Goal: Task Accomplishment & Management: Use online tool/utility

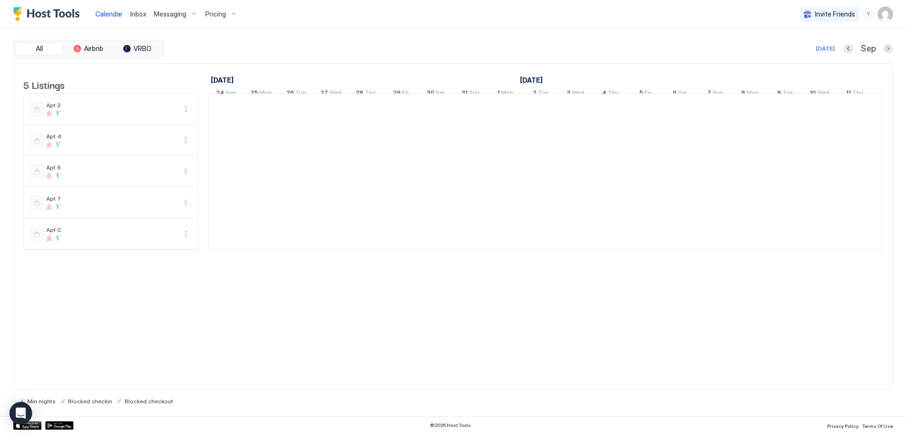
scroll to position [0, 524]
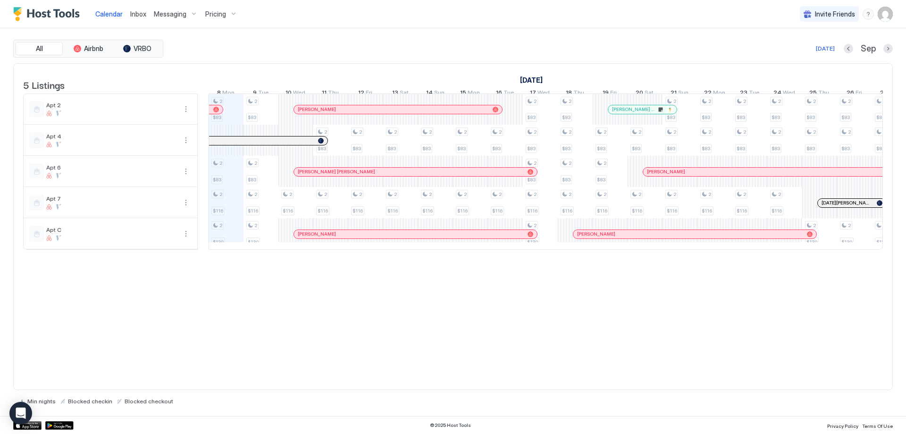
click at [143, 17] on span "Inbox" at bounding box center [138, 14] width 16 height 8
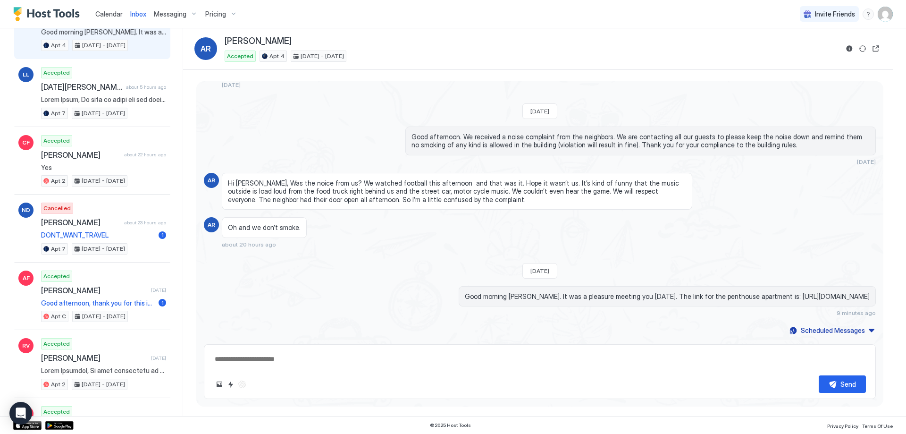
scroll to position [142, 0]
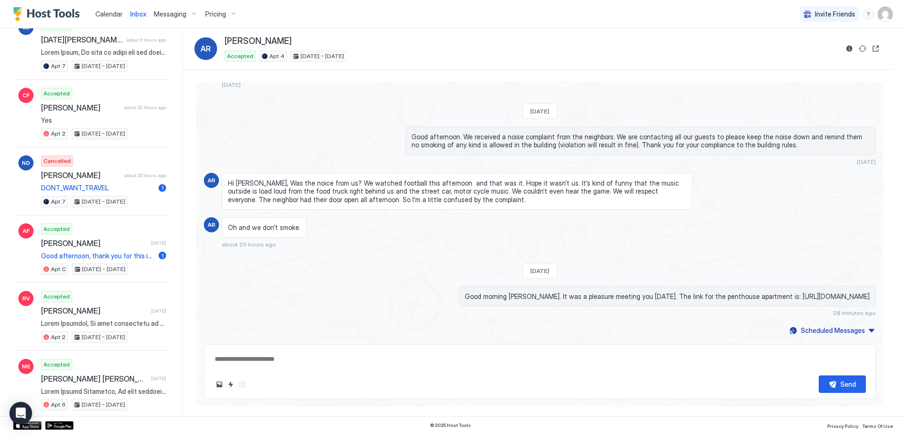
type textarea "*"
click at [109, 12] on span "Calendar" at bounding box center [108, 14] width 27 height 8
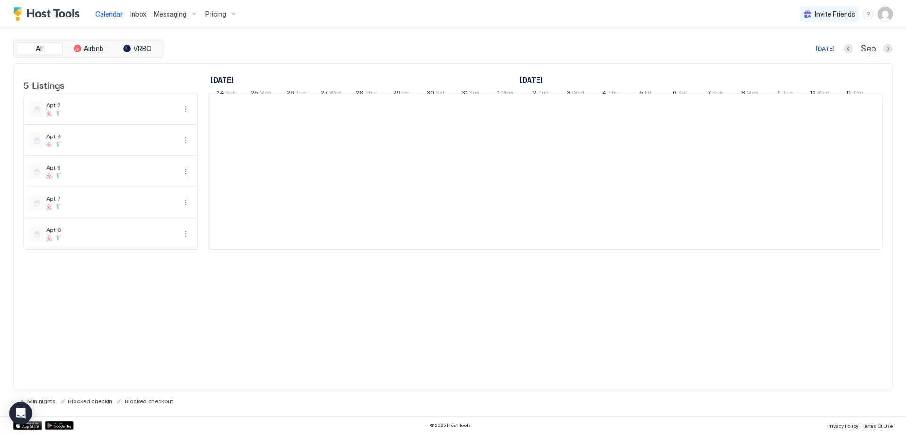
scroll to position [0, 524]
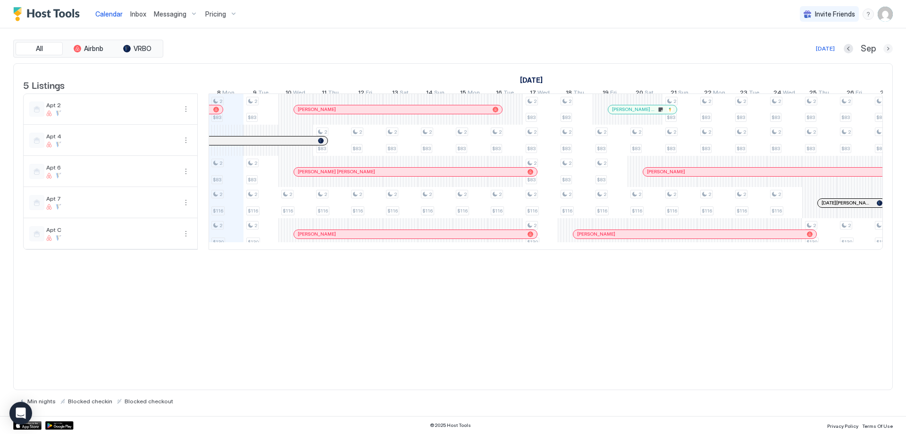
click at [886, 46] on button "Next month" at bounding box center [888, 48] width 9 height 9
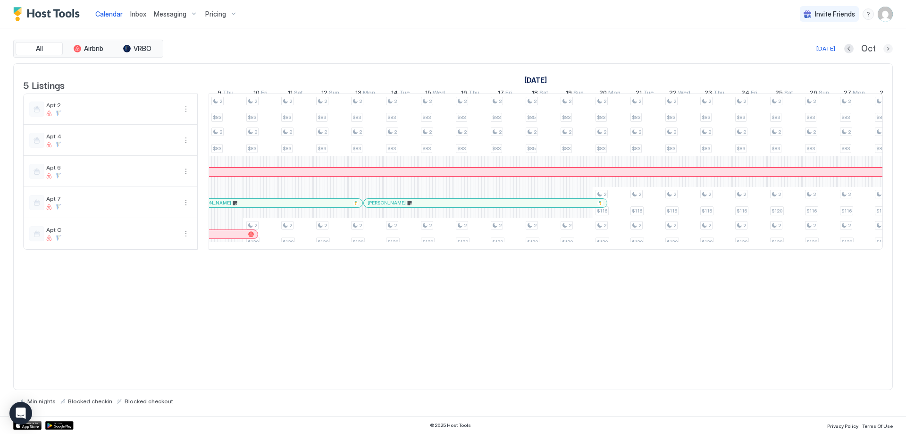
click at [888, 50] on button "Next month" at bounding box center [888, 48] width 9 height 9
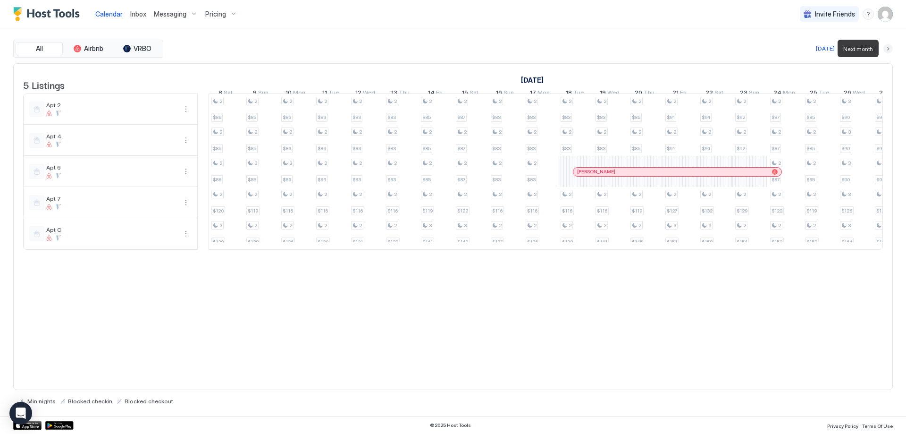
click at [888, 50] on button "Next month" at bounding box center [888, 48] width 9 height 9
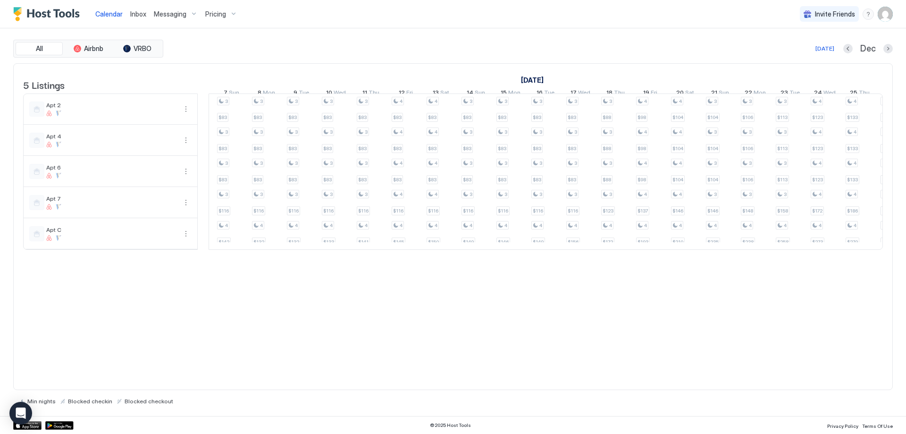
scroll to position [0, 0]
click at [255, 250] on div at bounding box center [546, 250] width 674 height 0
click at [827, 50] on div "[DATE]" at bounding box center [825, 48] width 19 height 8
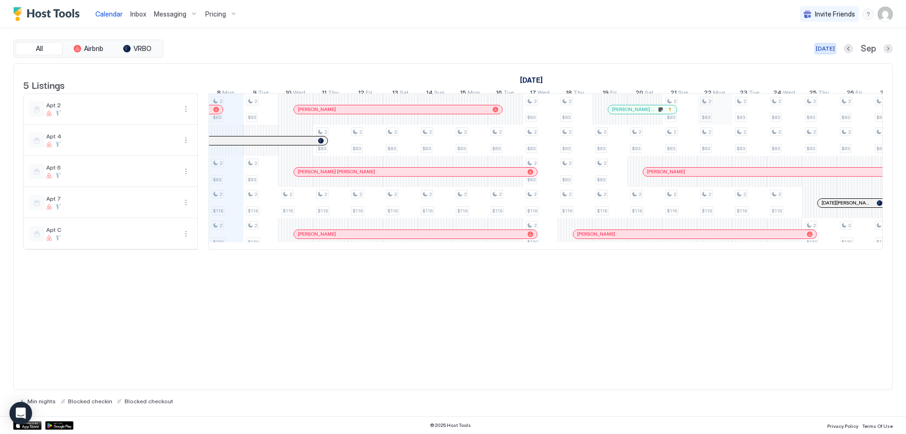
scroll to position [0, 524]
click at [252, 144] on div at bounding box center [252, 141] width 8 height 8
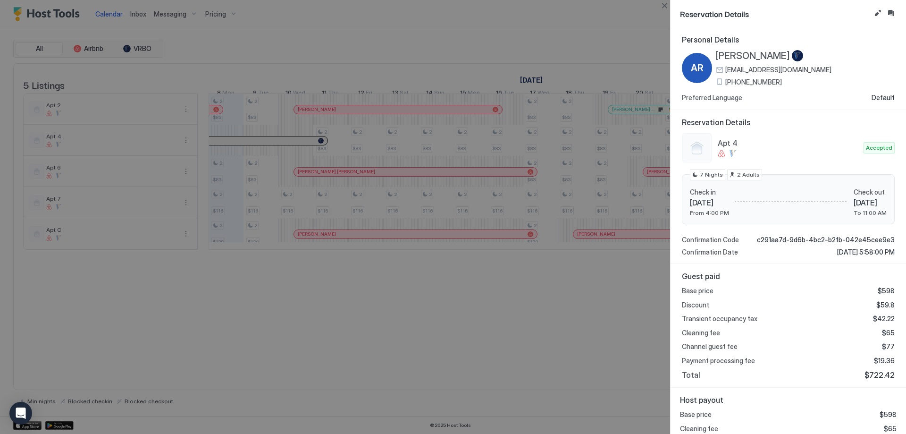
scroll to position [35, 0]
